Goal: Task Accomplishment & Management: Manage account settings

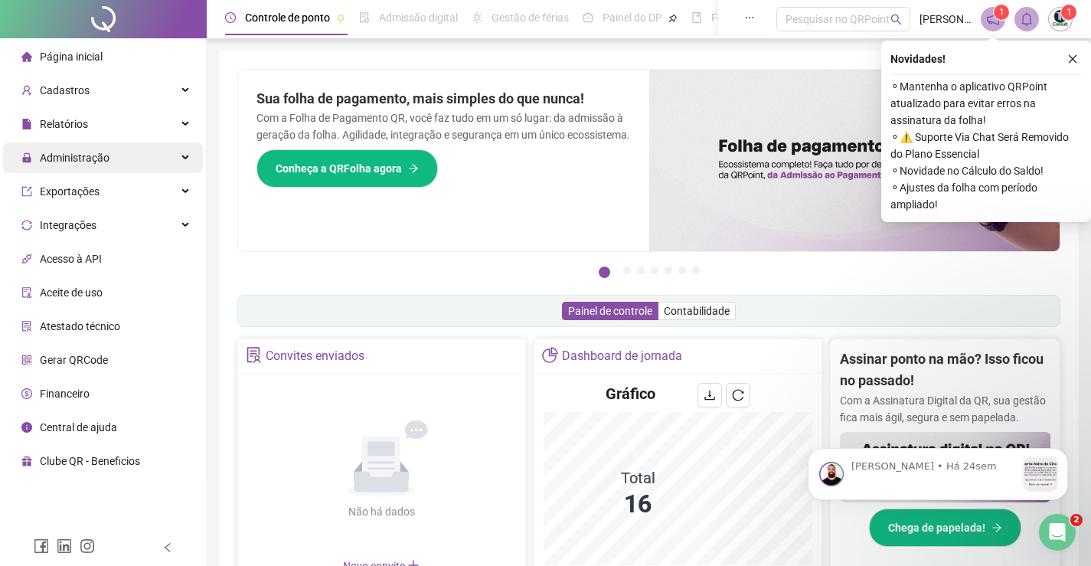
click at [45, 155] on span "Administração" at bounding box center [75, 158] width 70 height 12
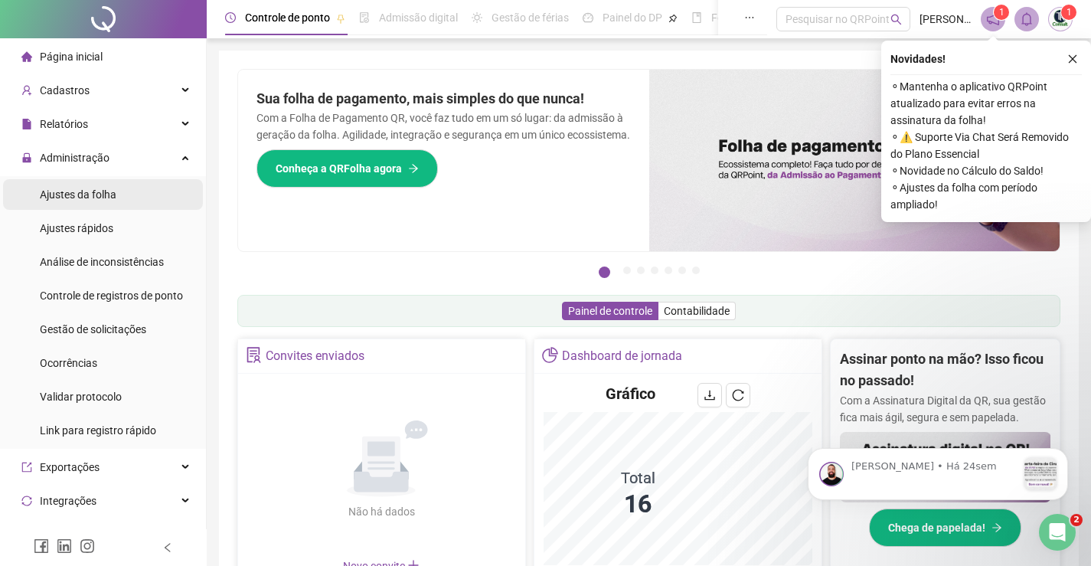
click at [103, 191] on span "Ajustes da folha" at bounding box center [78, 194] width 77 height 12
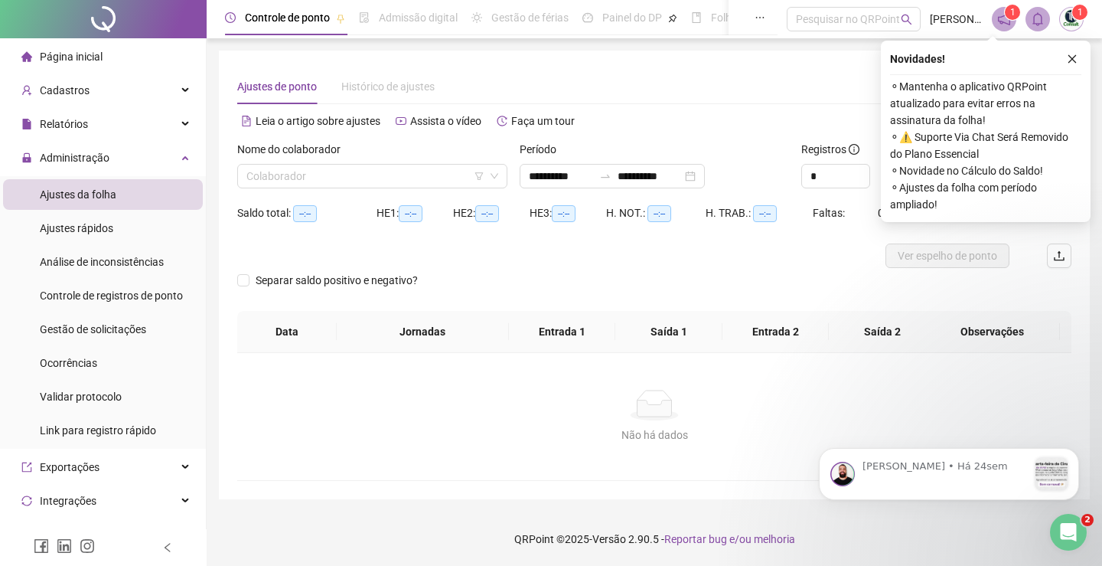
type input "**********"
click at [395, 180] on input "search" at bounding box center [365, 176] width 238 height 23
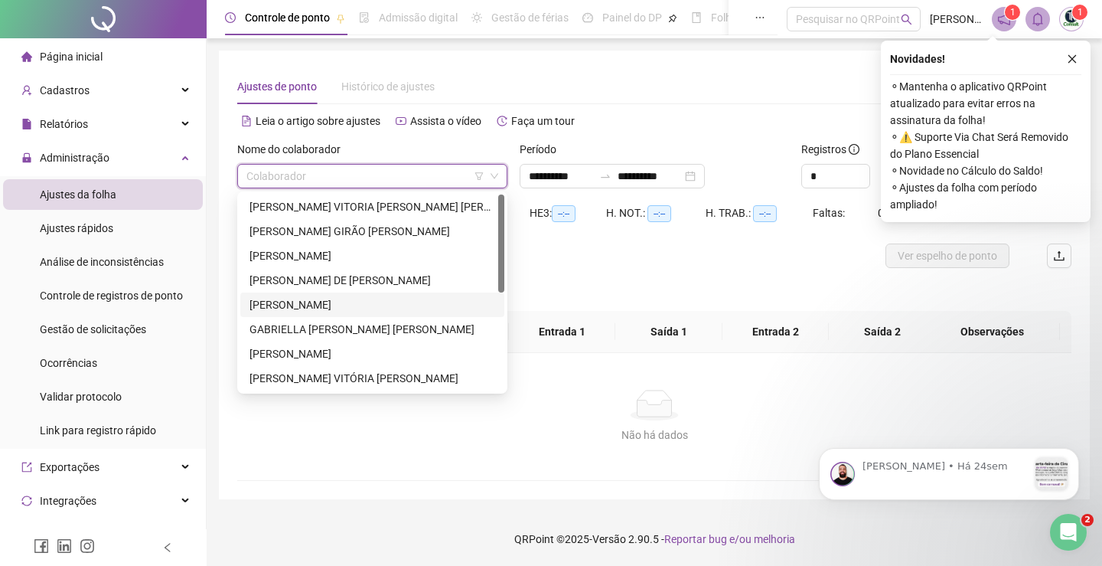
scroll to position [77, 0]
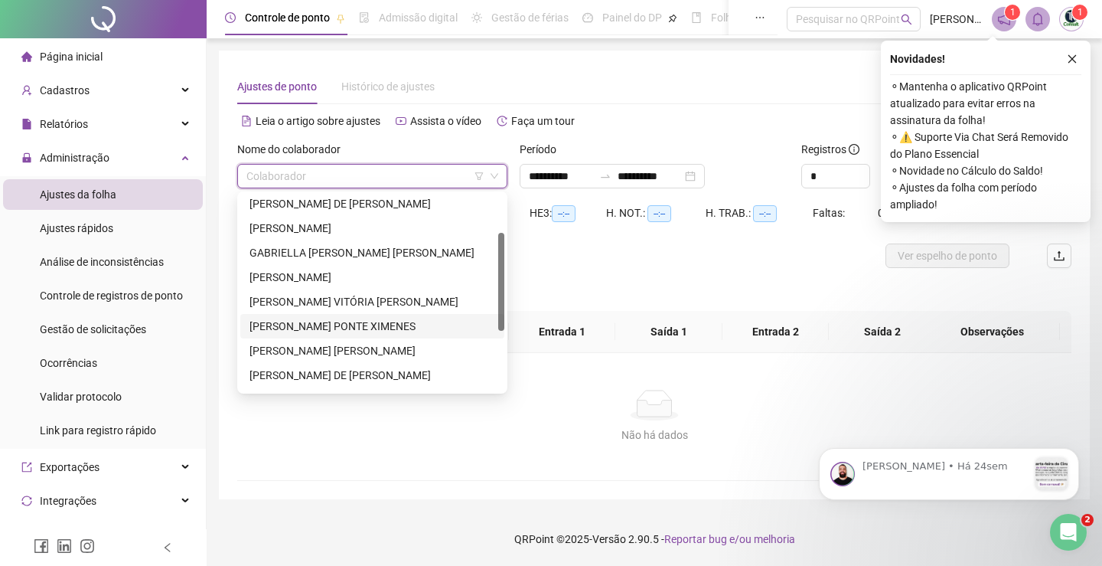
click at [377, 319] on div "[PERSON_NAME] PONTE XIMENES" at bounding box center [372, 326] width 246 height 17
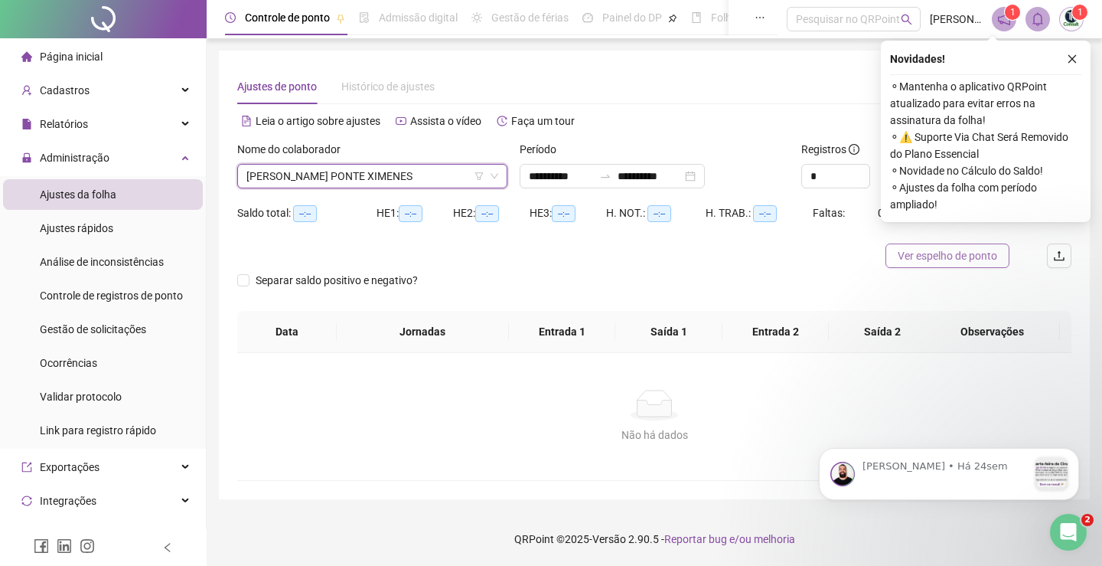
click at [951, 255] on span "Ver espelho de ponto" at bounding box center [947, 255] width 99 height 17
click at [417, 171] on span "[PERSON_NAME] PONTE XIMENES" at bounding box center [372, 176] width 252 height 23
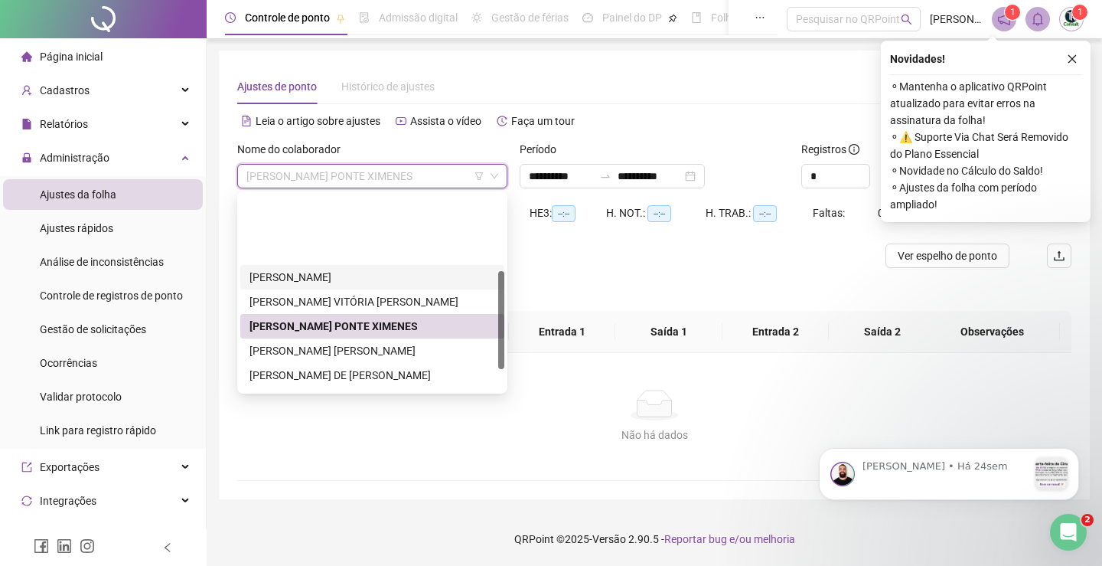
scroll to position [196, 0]
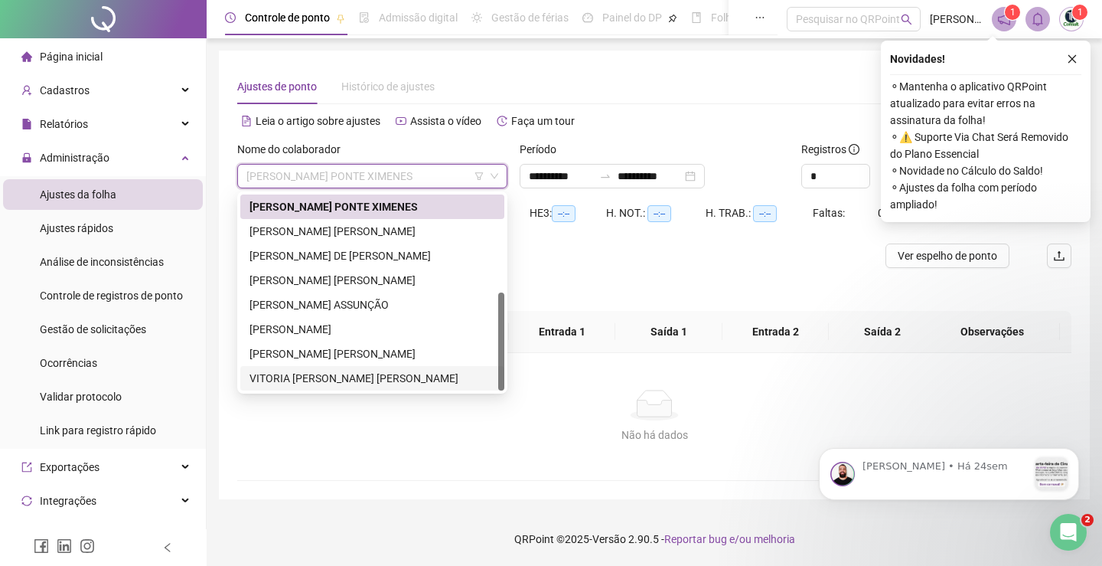
click at [311, 375] on div "VITORIA [PERSON_NAME] [PERSON_NAME]" at bounding box center [372, 378] width 246 height 17
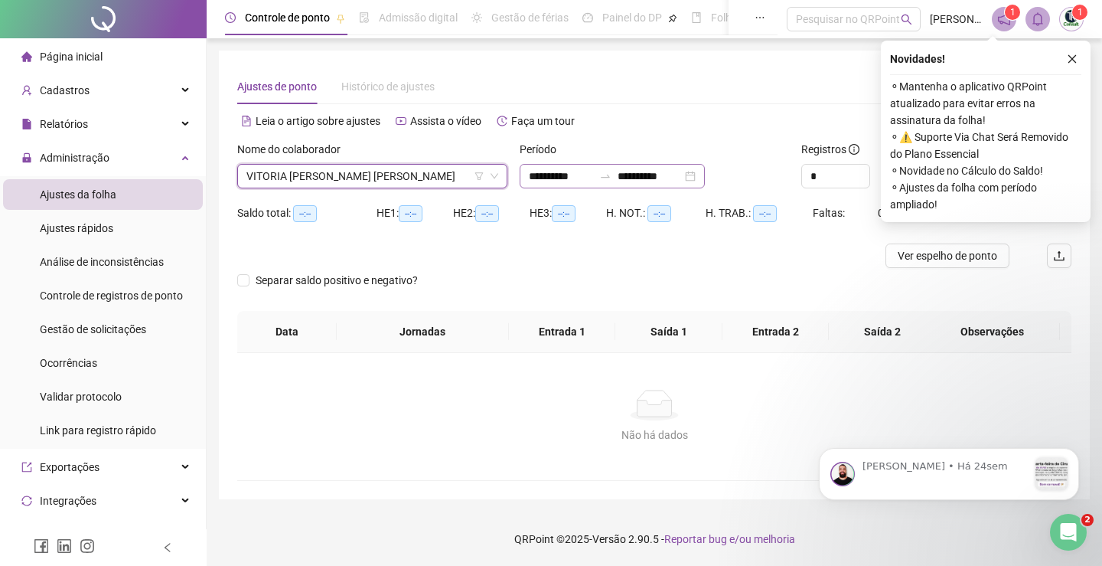
click at [705, 174] on div "**********" at bounding box center [612, 176] width 185 height 24
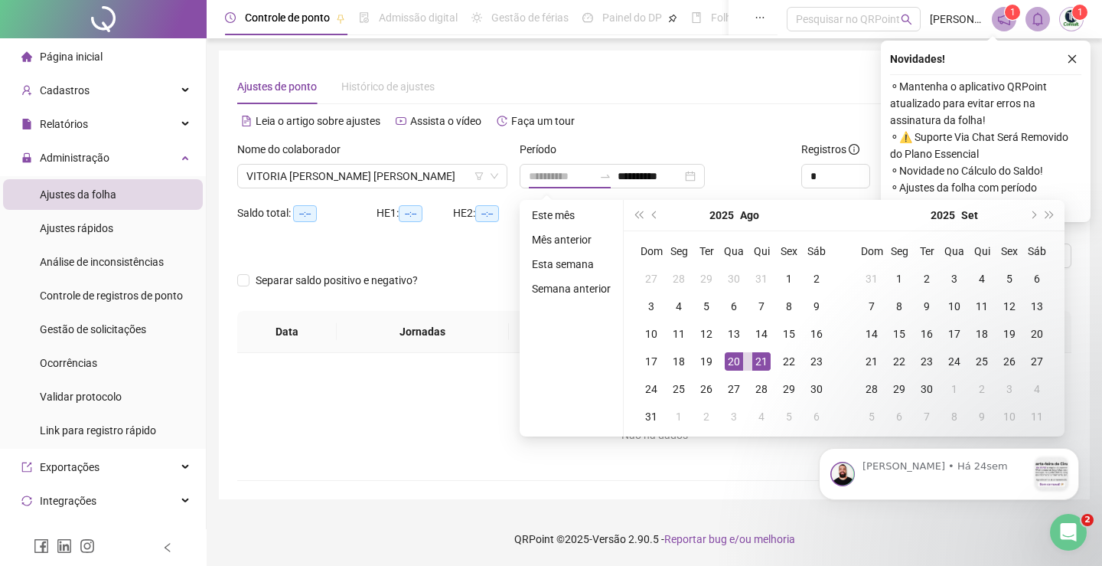
type input "**********"
click at [734, 359] on div "20" at bounding box center [734, 361] width 18 height 18
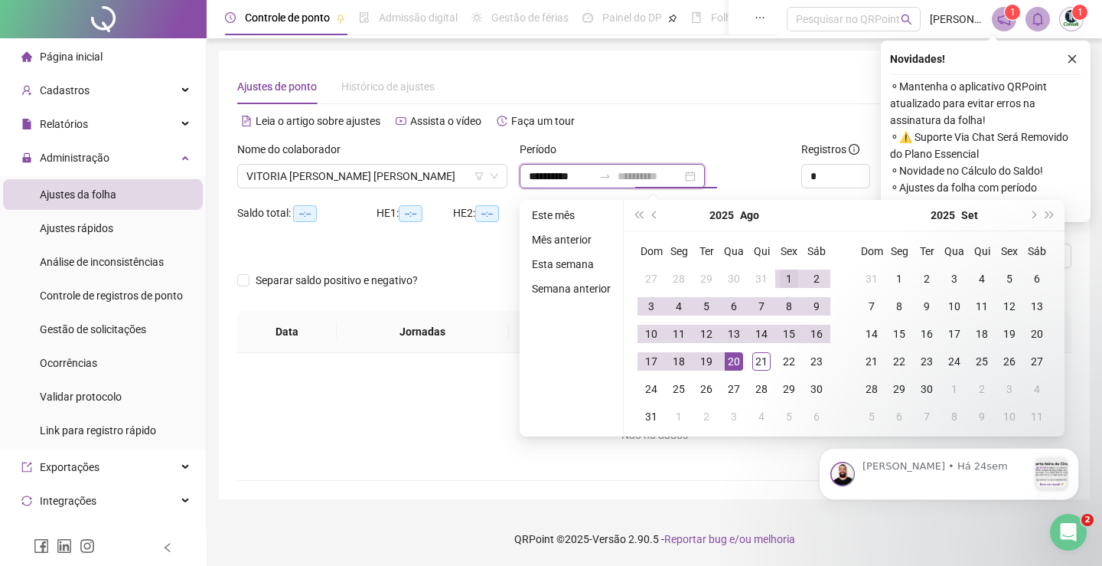
type input "**********"
click at [785, 276] on div "1" at bounding box center [789, 278] width 18 height 18
type input "**********"
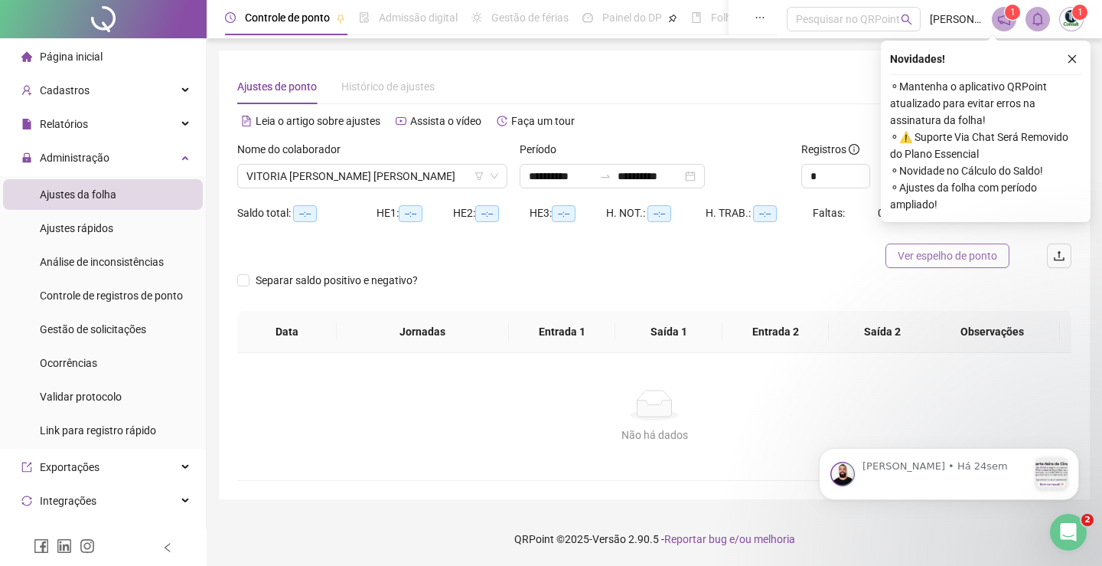
click at [948, 253] on span "Ver espelho de ponto" at bounding box center [947, 255] width 99 height 17
click at [108, 123] on div "Relatórios" at bounding box center [103, 124] width 200 height 31
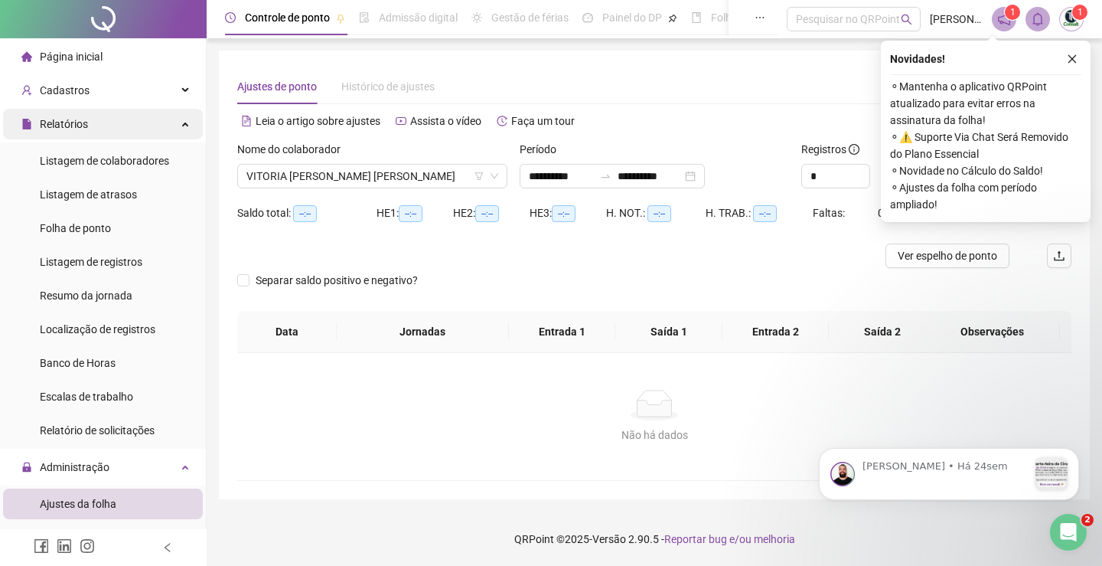
click at [148, 128] on div "Relatórios" at bounding box center [103, 124] width 200 height 31
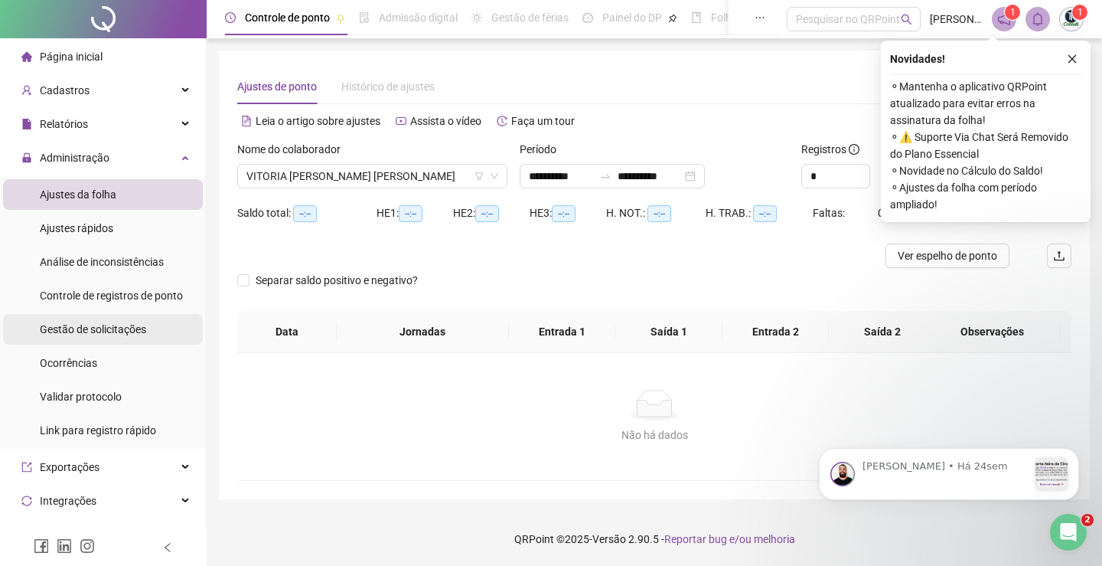
click at [78, 333] on span "Gestão de solicitações" at bounding box center [93, 329] width 106 height 12
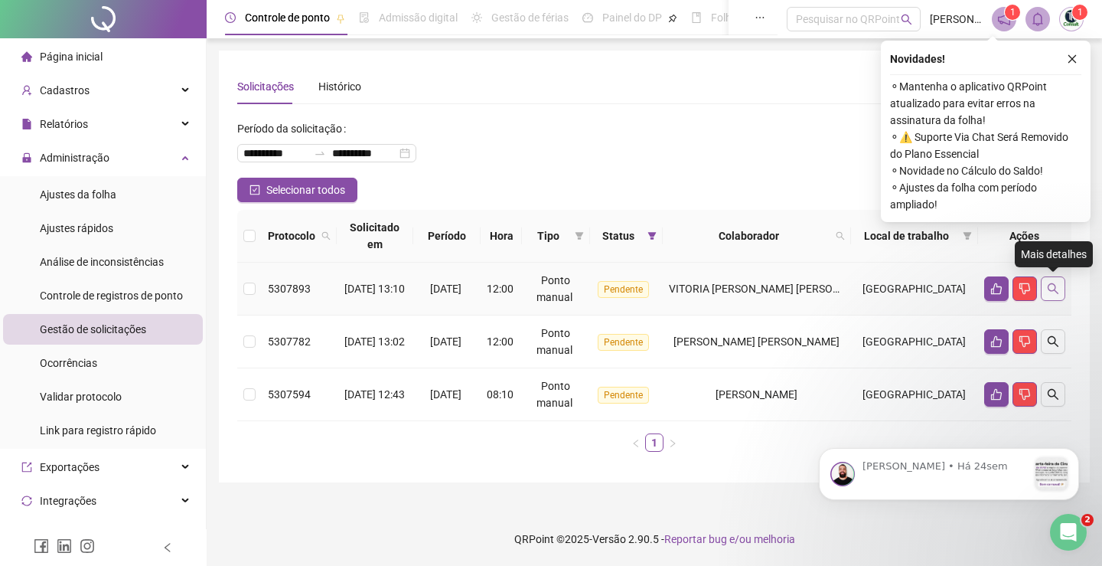
click at [1063, 294] on button "button" at bounding box center [1053, 288] width 24 height 24
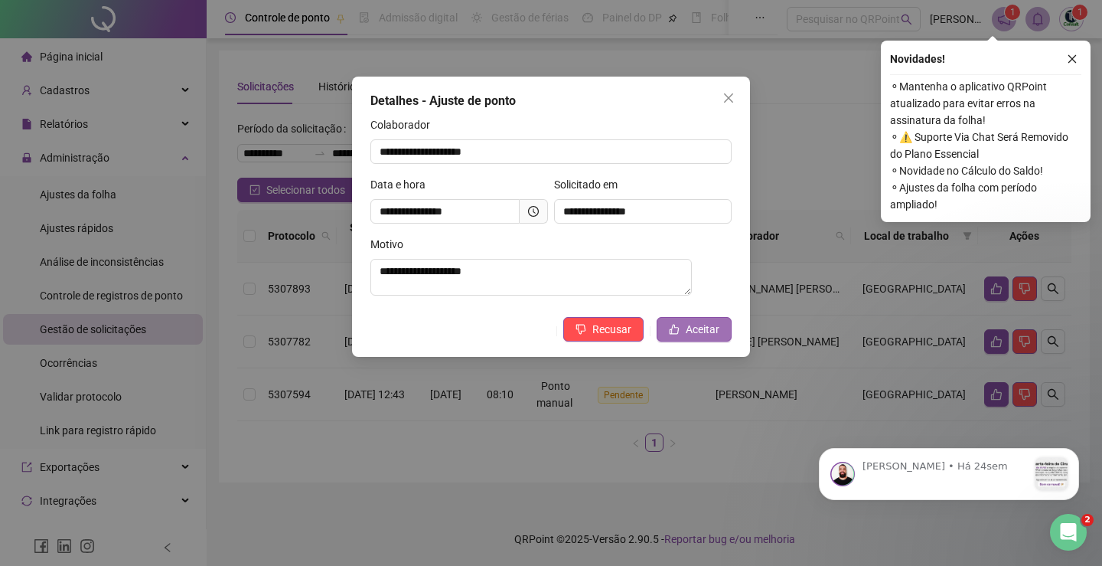
click at [693, 331] on span "Aceitar" at bounding box center [703, 329] width 34 height 17
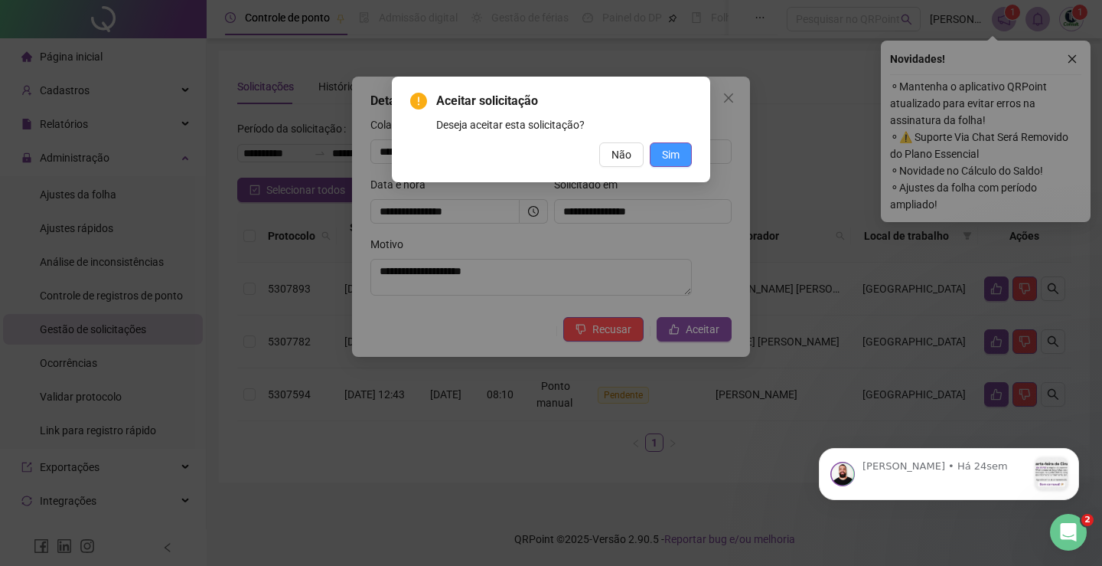
click at [688, 156] on button "Sim" at bounding box center [671, 154] width 42 height 24
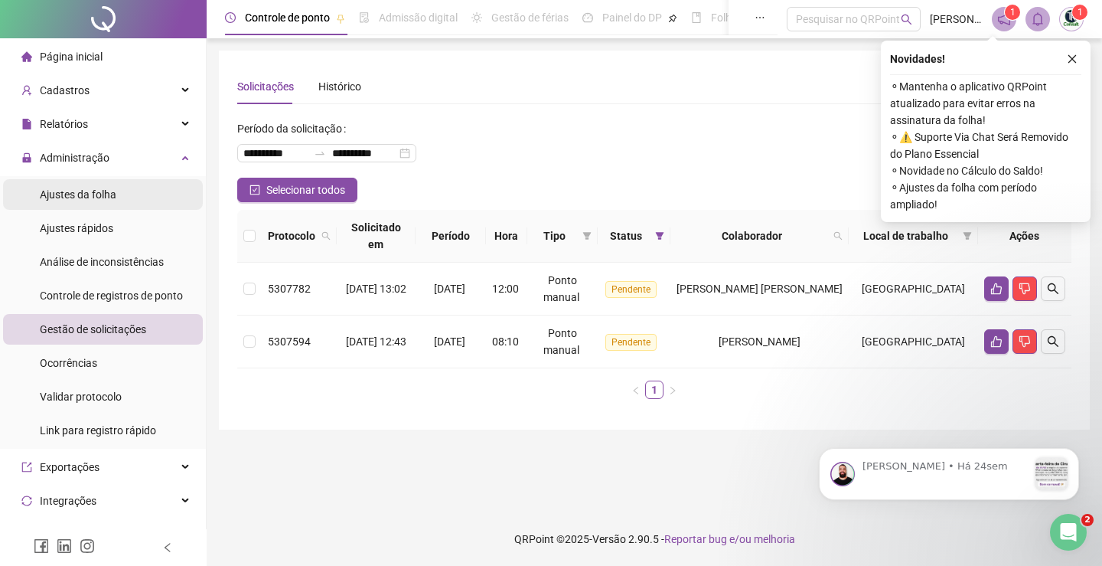
click at [108, 197] on span "Ajustes da folha" at bounding box center [78, 194] width 77 height 12
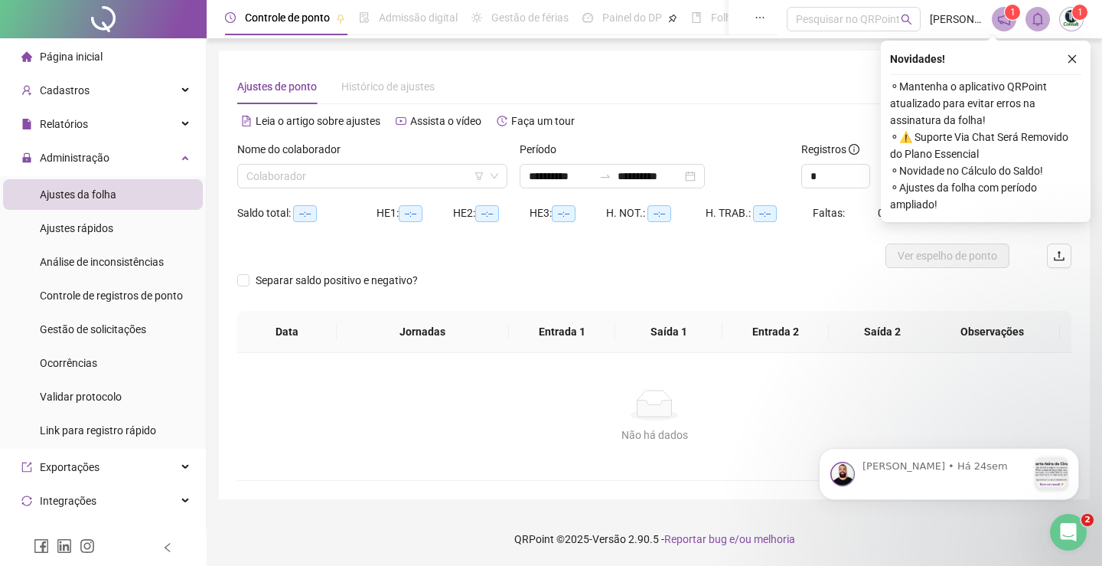
click at [352, 193] on div "Nome do colaborador Colaborador" at bounding box center [372, 171] width 282 height 60
click at [360, 180] on input "search" at bounding box center [365, 176] width 238 height 23
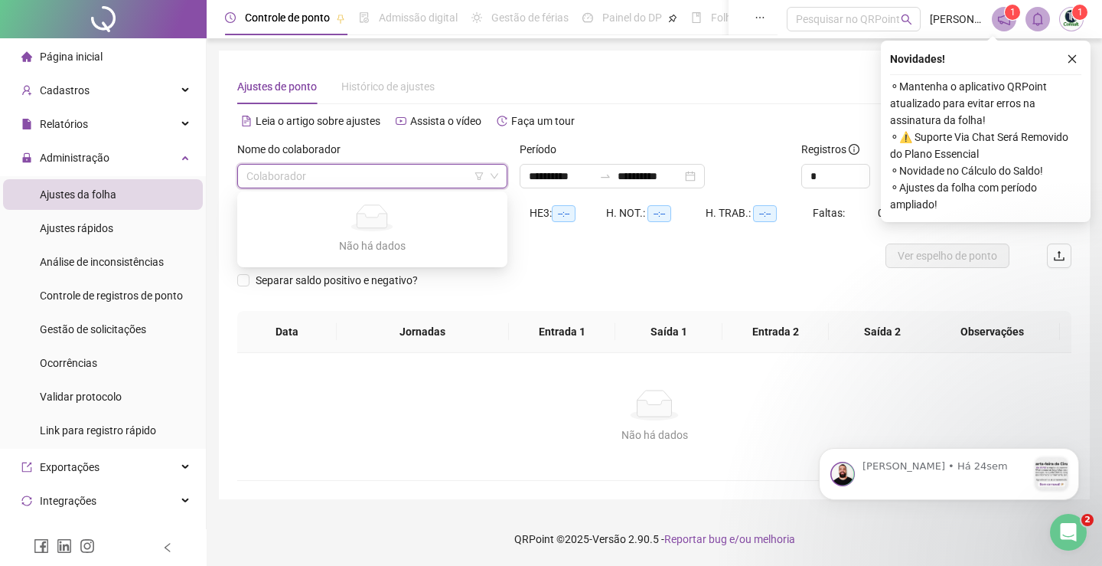
type input "**********"
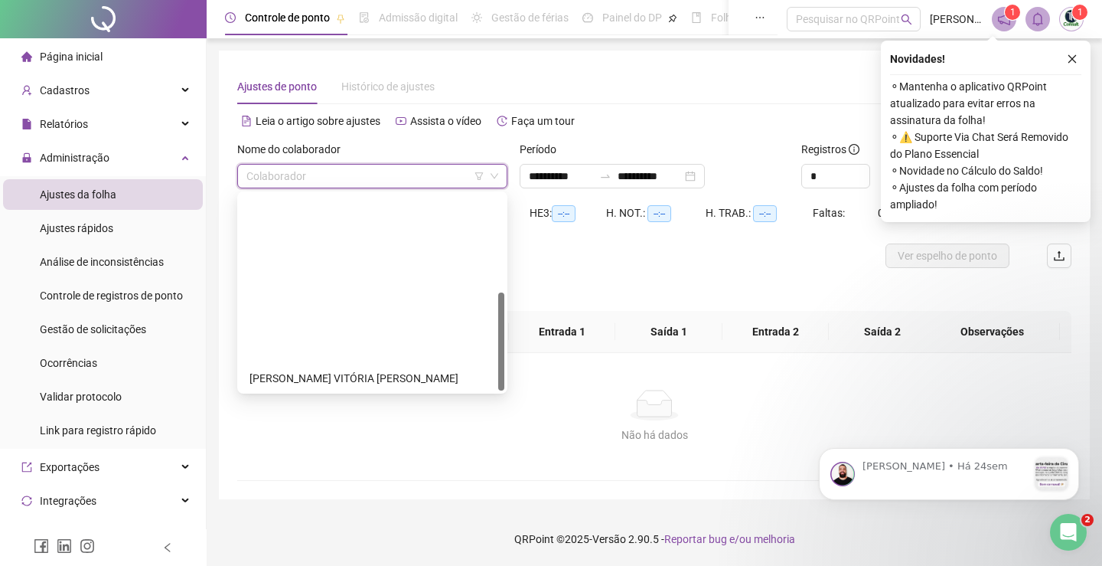
scroll to position [196, 0]
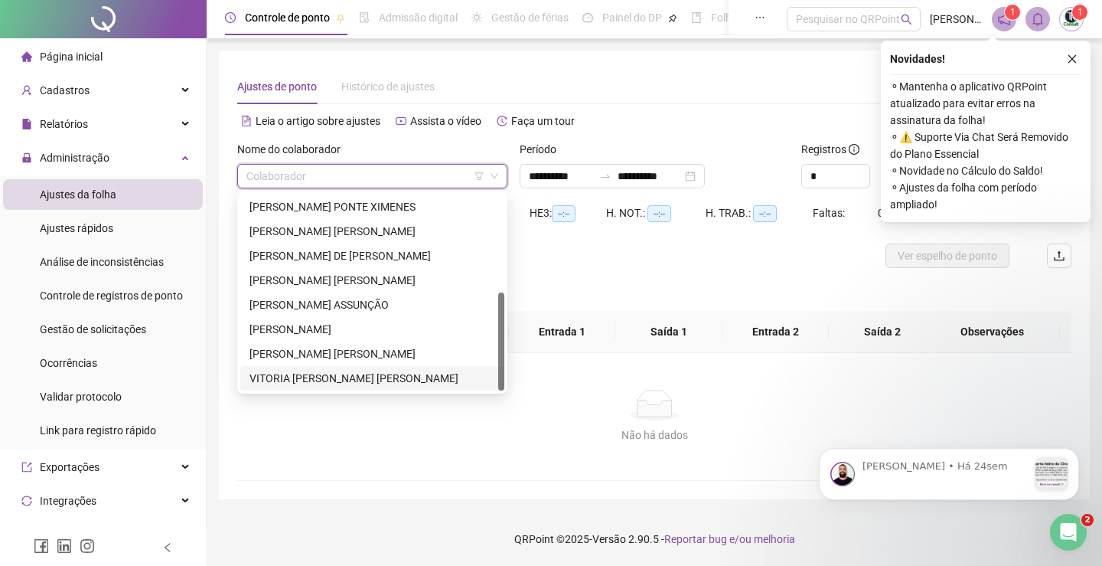
click at [322, 377] on div "VITORIA [PERSON_NAME] [PERSON_NAME]" at bounding box center [372, 378] width 246 height 17
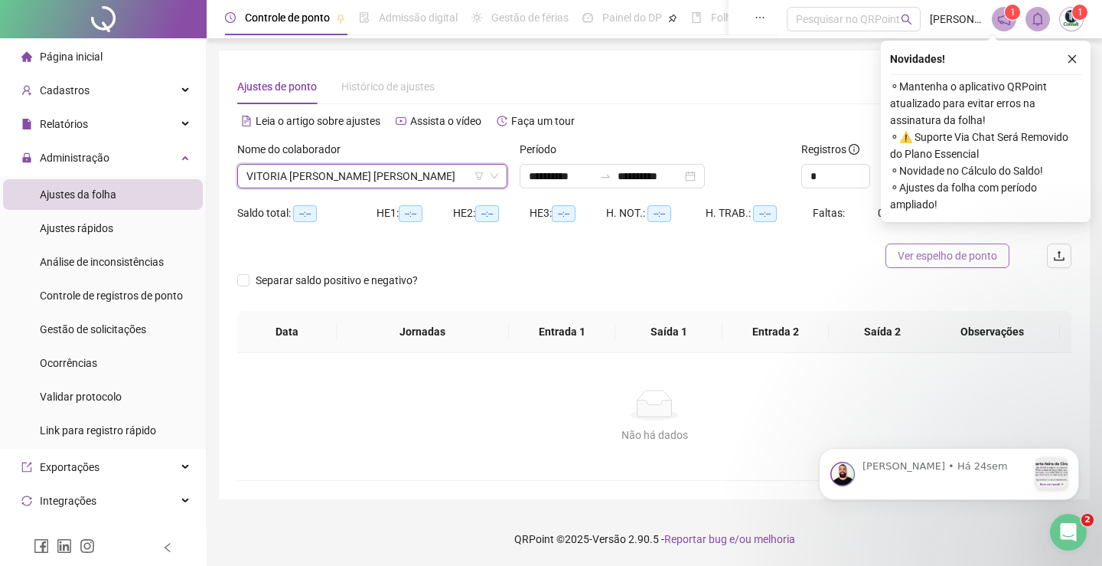
click at [941, 255] on span "Ver espelho de ponto" at bounding box center [947, 255] width 99 height 17
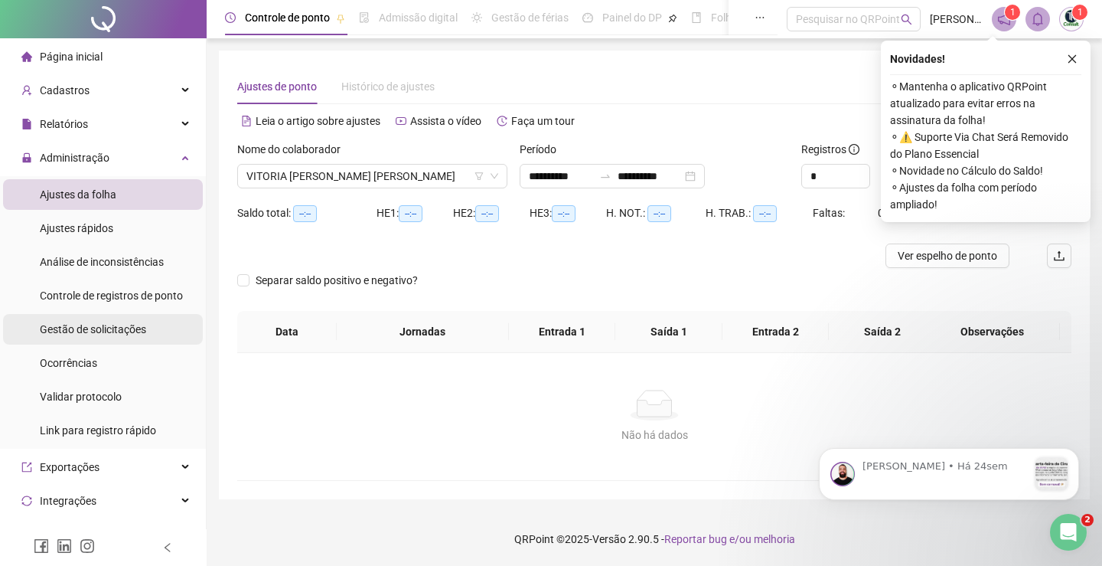
click at [145, 326] on li "Gestão de solicitações" at bounding box center [103, 329] width 200 height 31
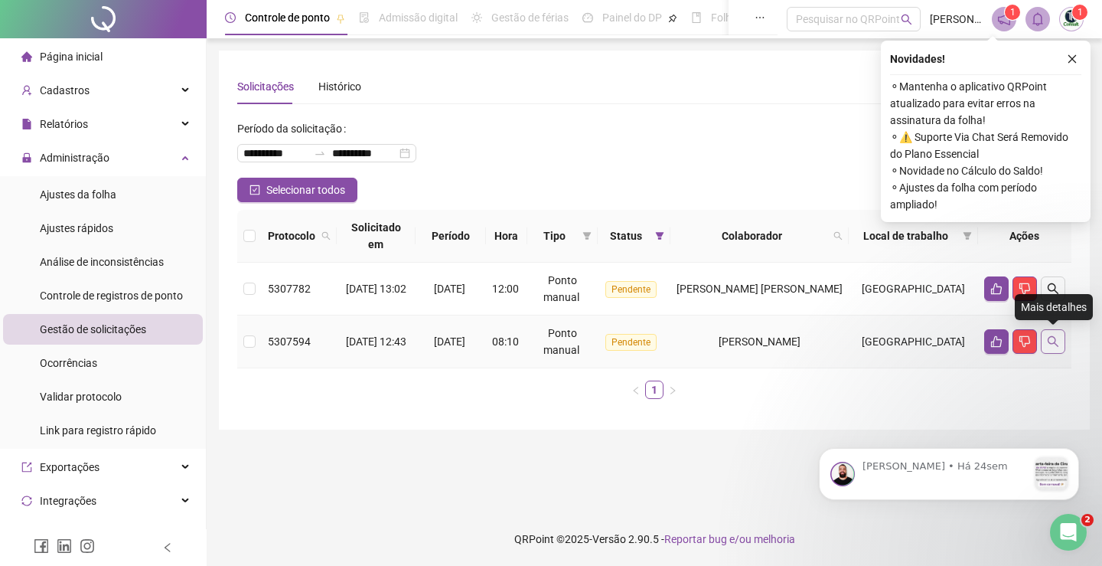
click at [1059, 351] on button "button" at bounding box center [1053, 341] width 24 height 24
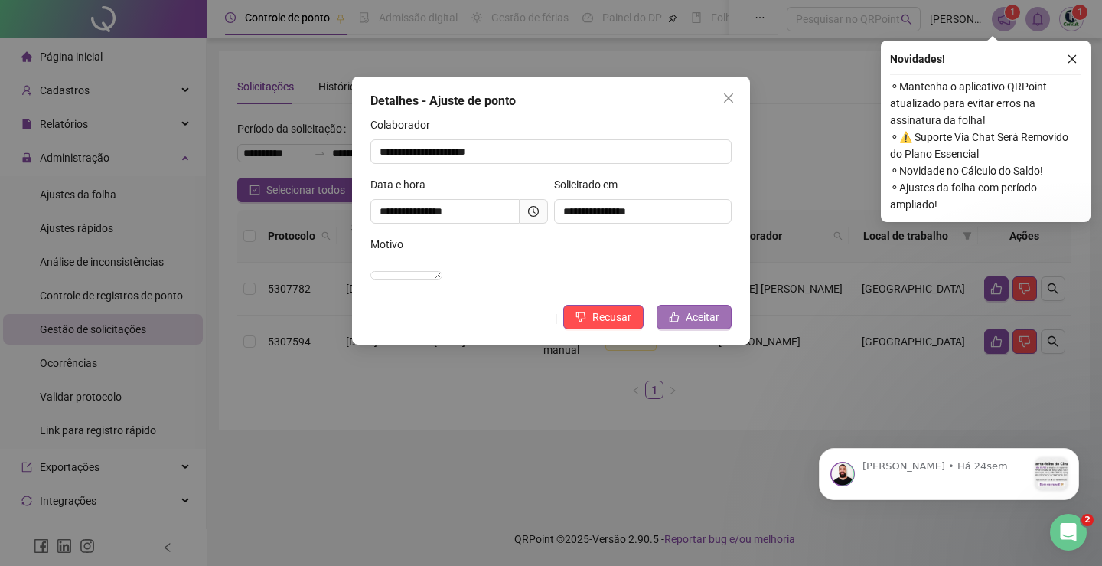
click at [697, 325] on span "Aceitar" at bounding box center [703, 316] width 34 height 17
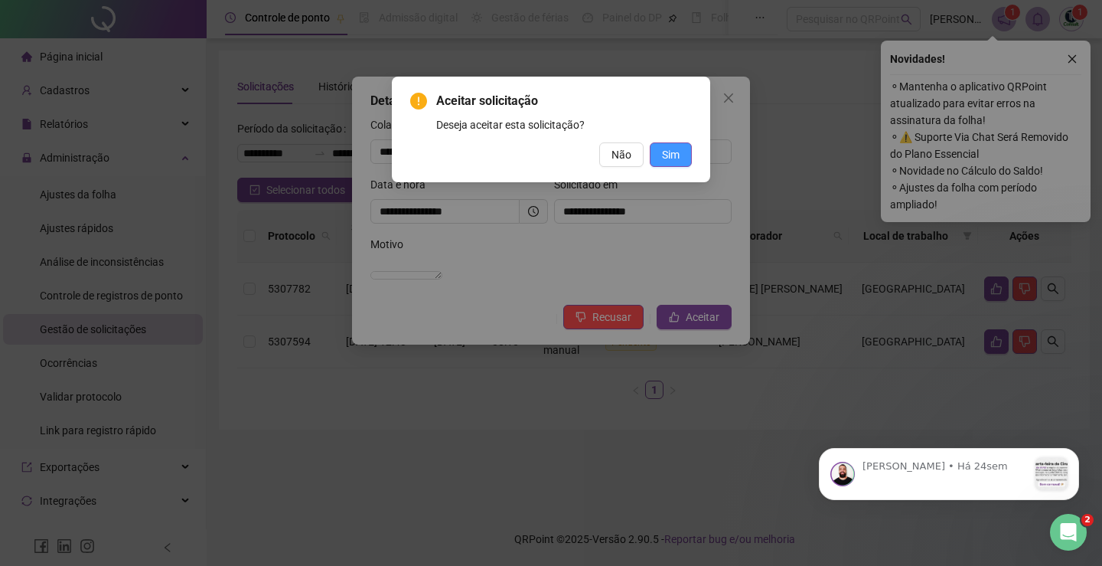
click at [655, 152] on button "Sim" at bounding box center [671, 154] width 42 height 24
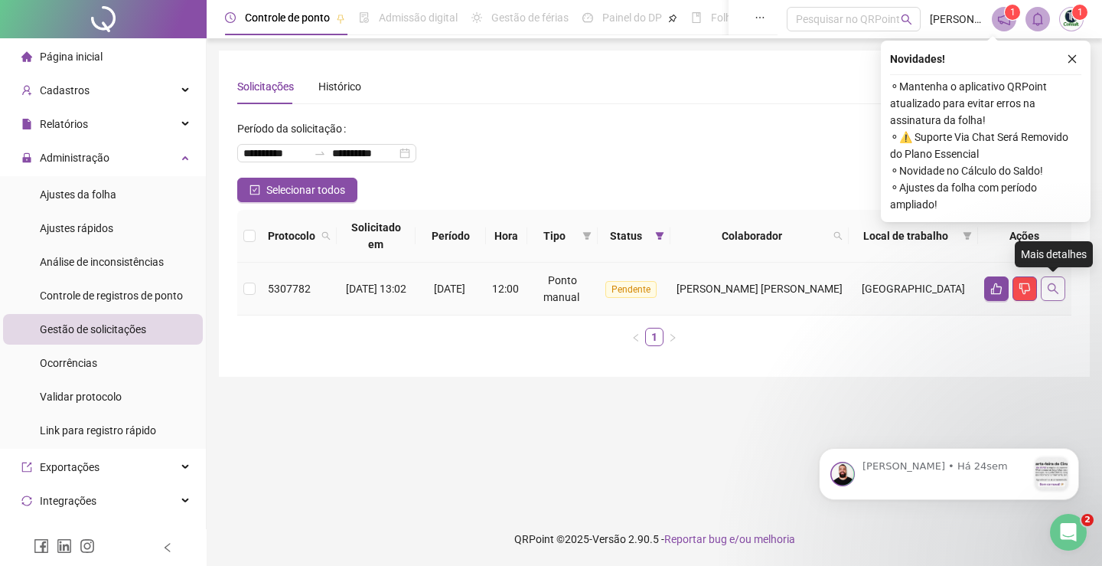
click at [1052, 286] on icon "search" at bounding box center [1053, 288] width 12 height 12
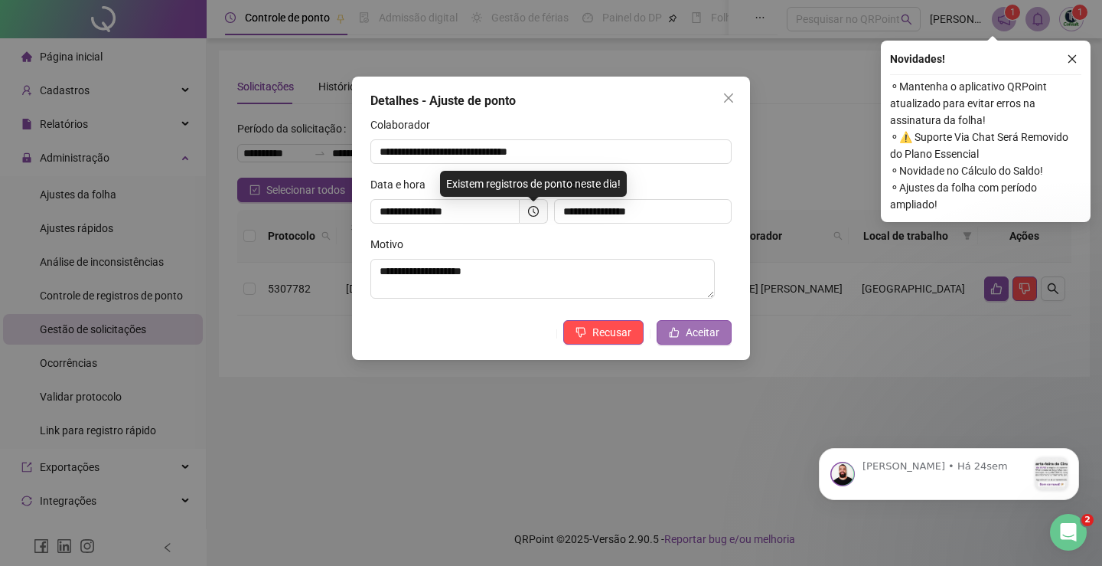
click at [715, 330] on span "Aceitar" at bounding box center [703, 332] width 34 height 17
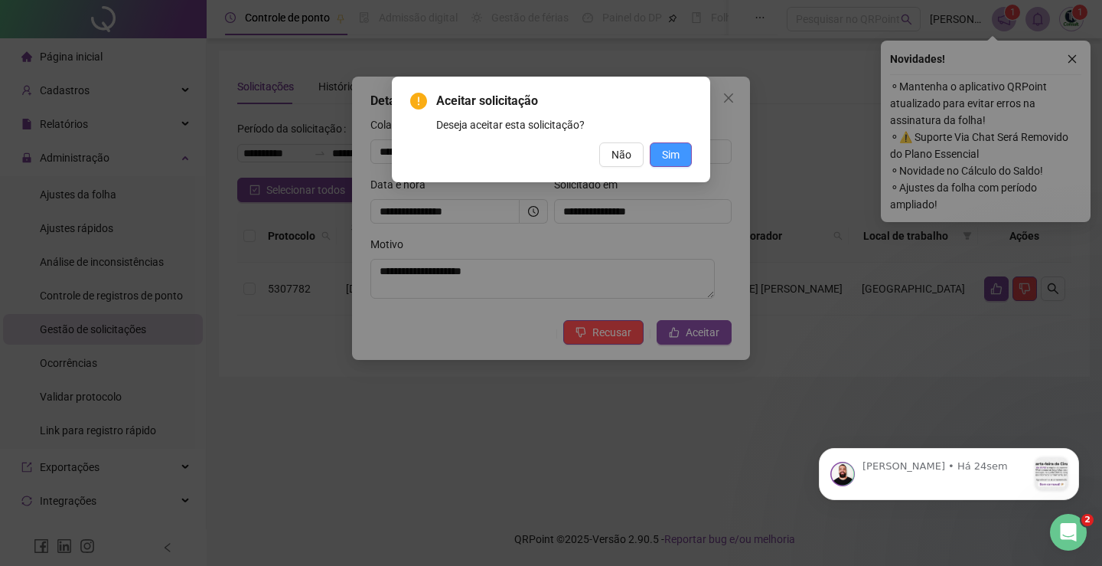
click at [681, 154] on button "Sim" at bounding box center [671, 154] width 42 height 24
